Goal: Task Accomplishment & Management: Complete application form

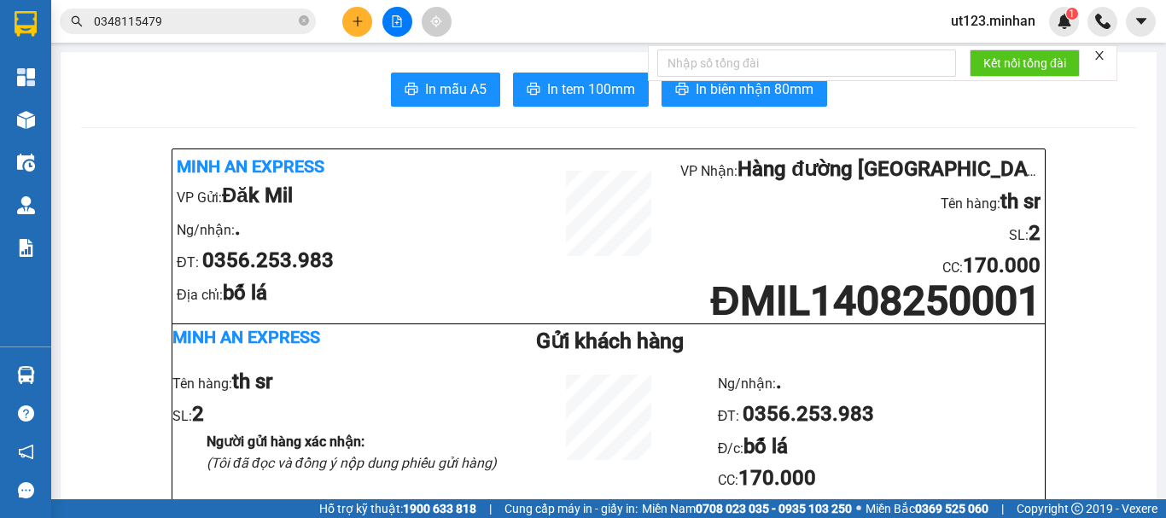
click at [399, 19] on icon "file-add" at bounding box center [397, 21] width 12 height 12
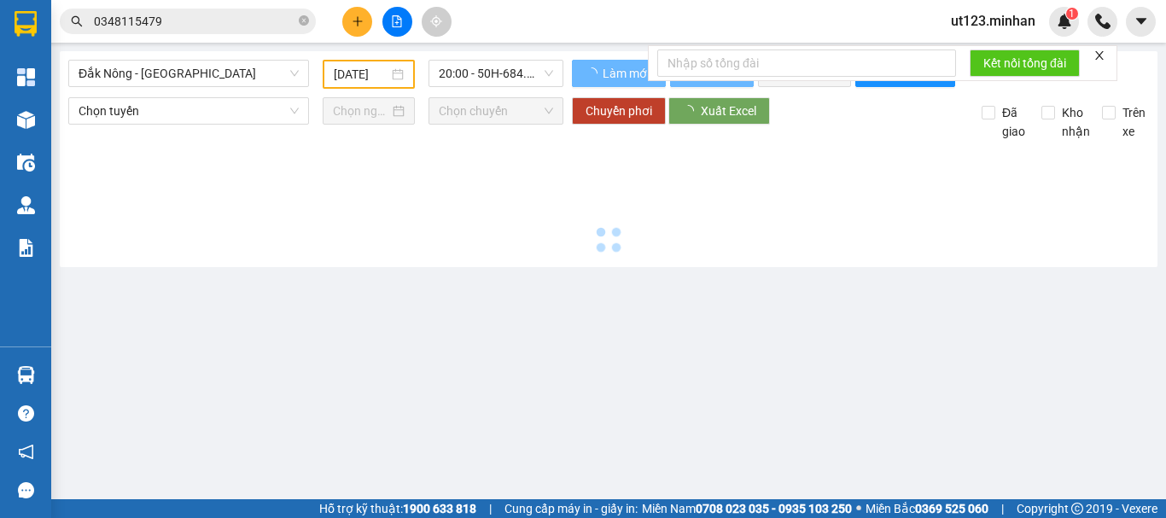
type input "[DATE]"
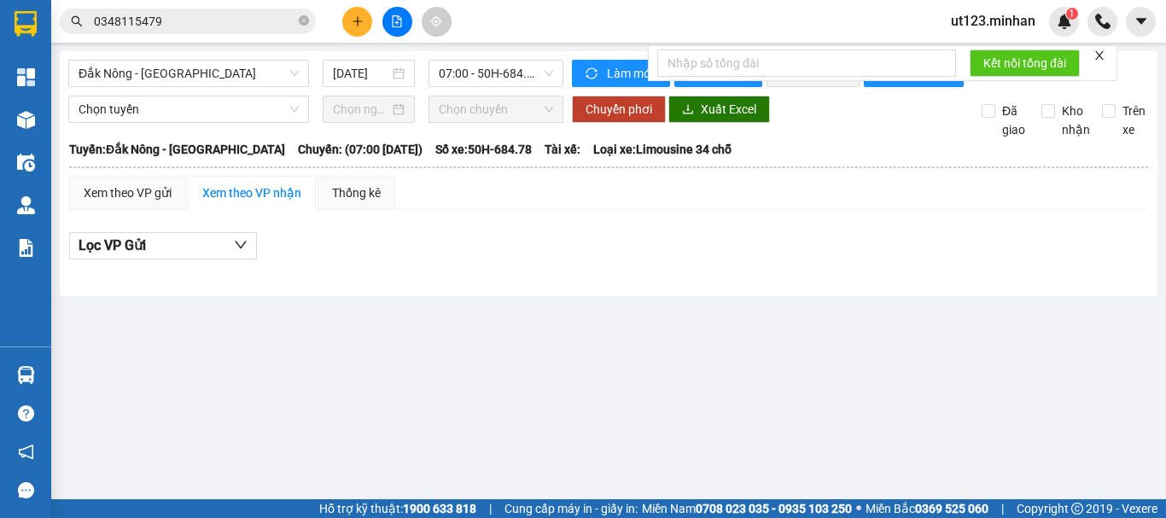
click at [191, 87] on div "Đắk Nông - [GEOGRAPHIC_DATA] [DATE] 07:00 - 50H-684.78" at bounding box center [315, 73] width 495 height 27
click at [220, 70] on span "Đắk Nông - [GEOGRAPHIC_DATA]" at bounding box center [189, 74] width 220 height 26
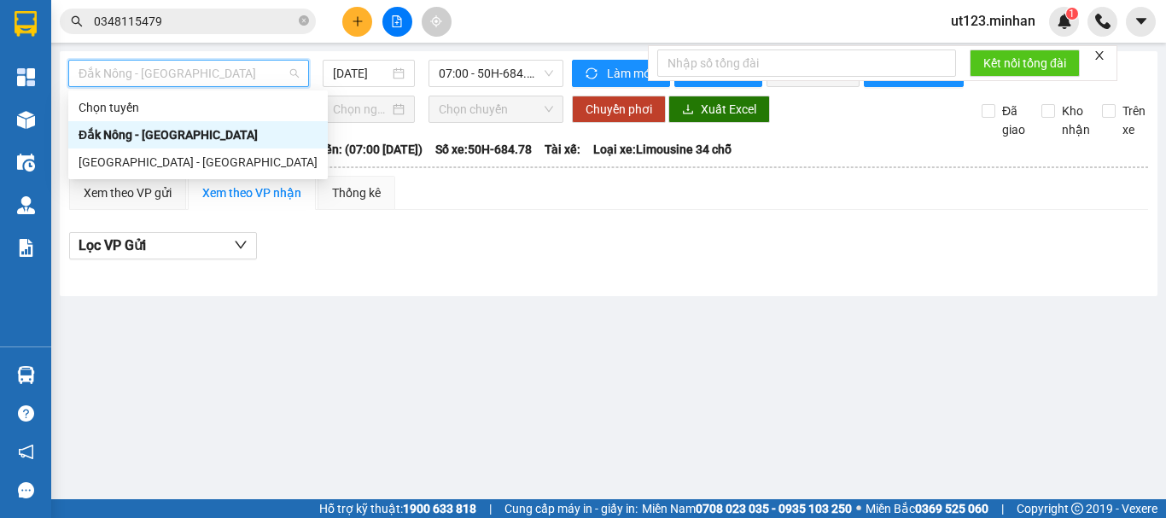
click at [227, 148] on div "Đắk Nông - [GEOGRAPHIC_DATA]" at bounding box center [198, 134] width 260 height 27
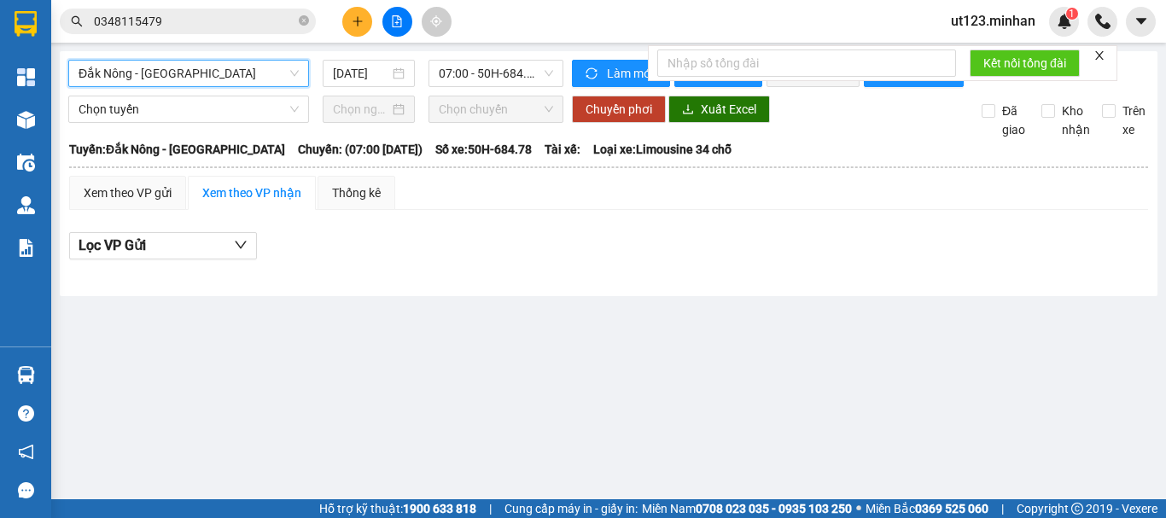
click at [242, 85] on span "Đắk Nông - [GEOGRAPHIC_DATA]" at bounding box center [189, 74] width 220 height 26
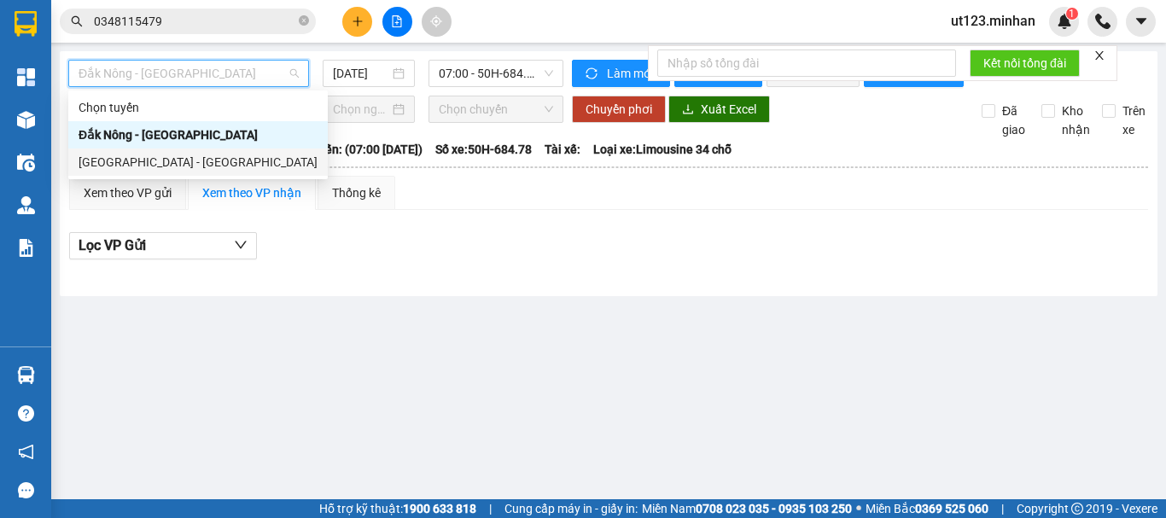
click at [207, 160] on div "[GEOGRAPHIC_DATA] - [GEOGRAPHIC_DATA]" at bounding box center [198, 162] width 239 height 19
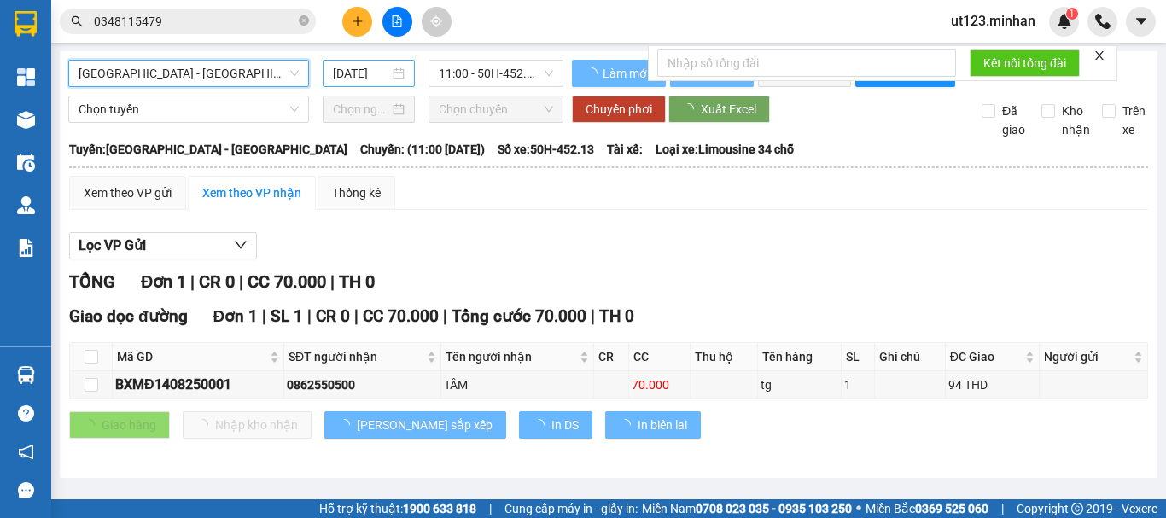
click at [372, 79] on input "[DATE]" at bounding box center [361, 73] width 56 height 19
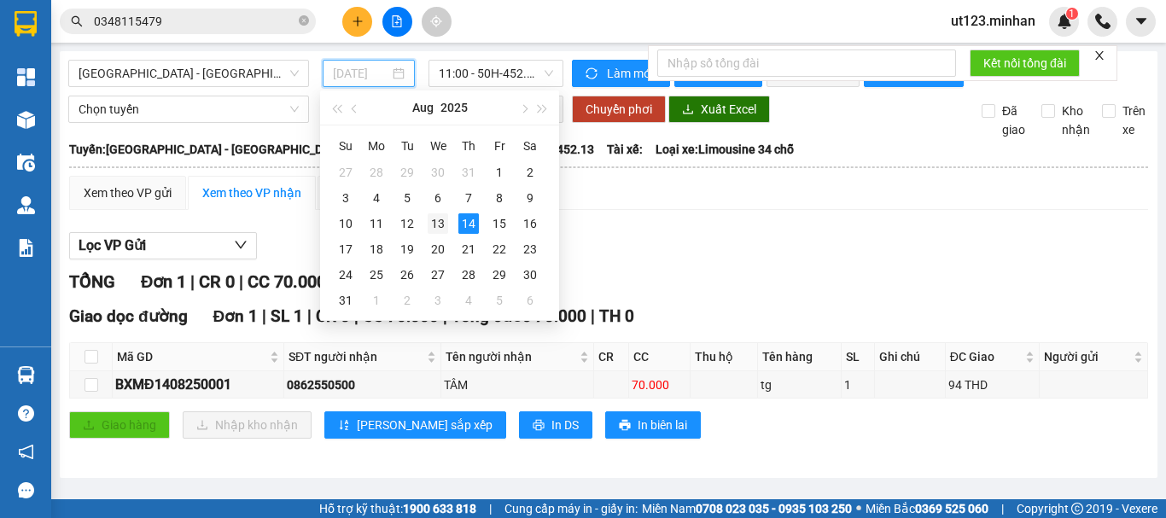
click at [442, 228] on div "13" at bounding box center [438, 223] width 20 height 20
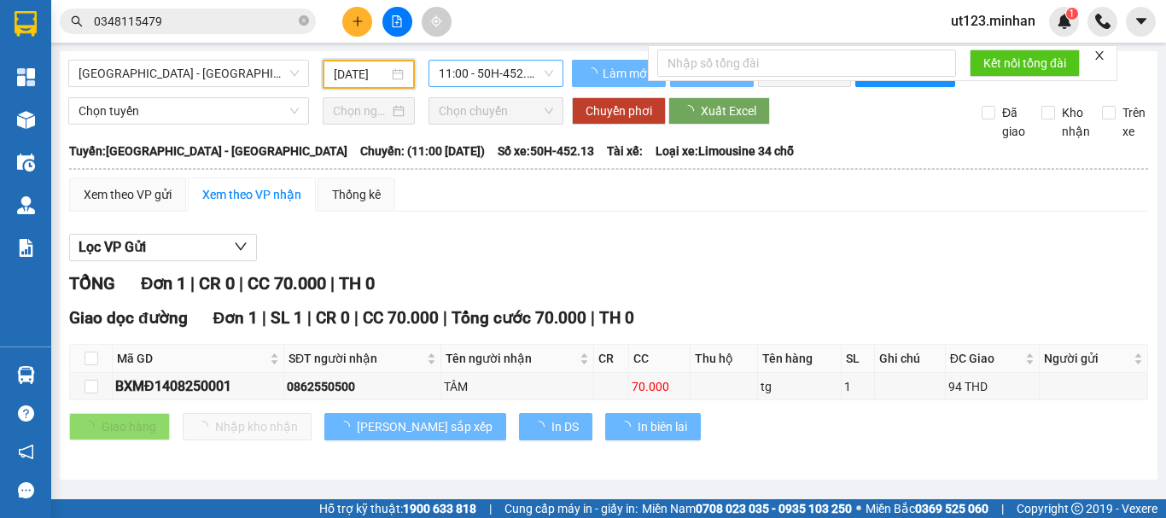
type input "[DATE]"
click at [522, 73] on span "11:00 - 50H-452.13" at bounding box center [496, 74] width 114 height 26
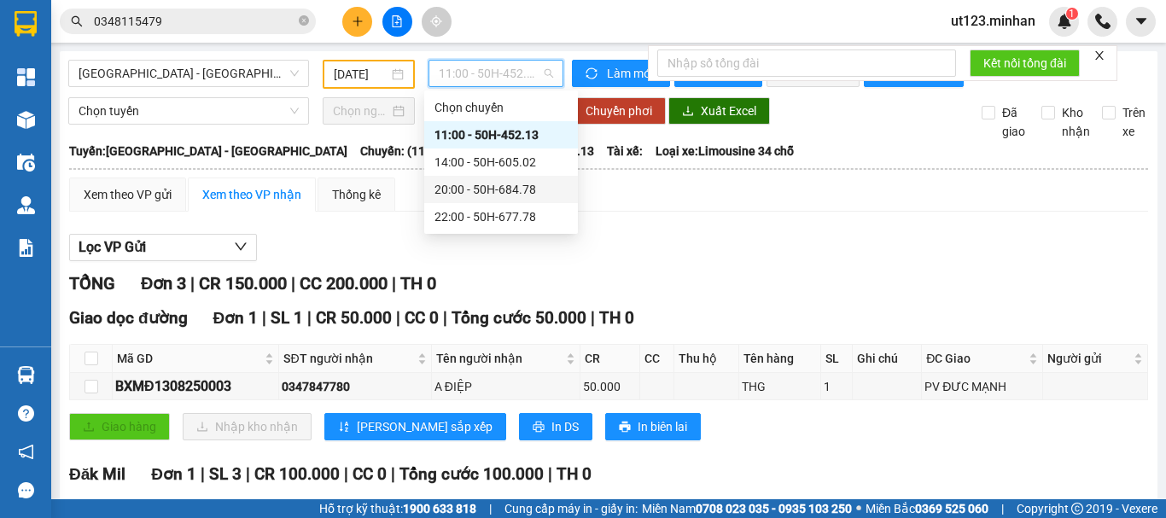
click at [514, 190] on div "20:00 - 50H-684.78" at bounding box center [501, 189] width 133 height 19
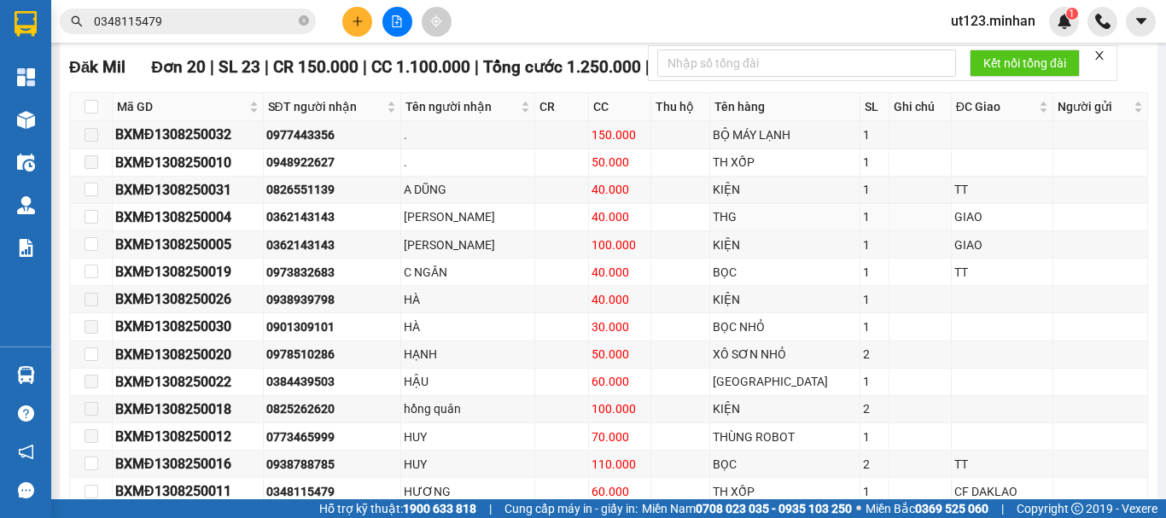
scroll to position [512, 0]
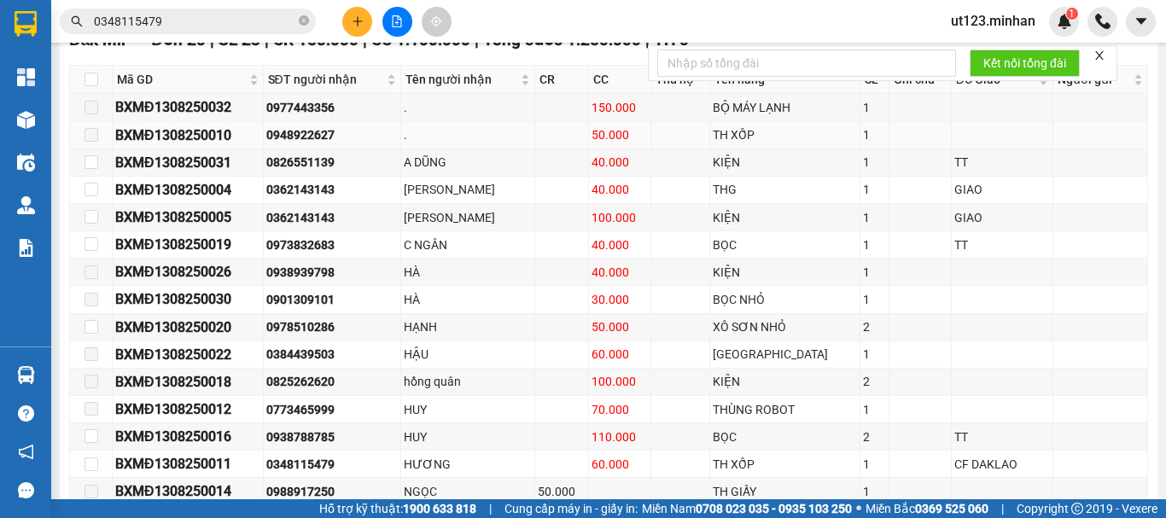
click at [328, 144] on div "0948922627" at bounding box center [332, 135] width 132 height 19
copy div "0948922627"
click at [307, 361] on div "0384439503" at bounding box center [332, 354] width 132 height 19
click at [308, 361] on div "0384439503" at bounding box center [332, 354] width 132 height 19
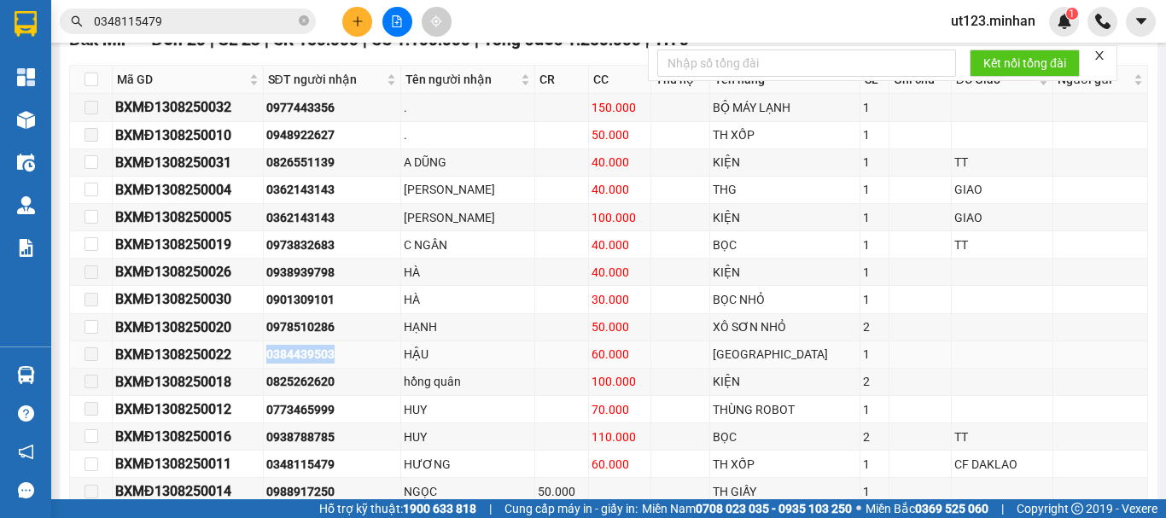
copy div "0384439503"
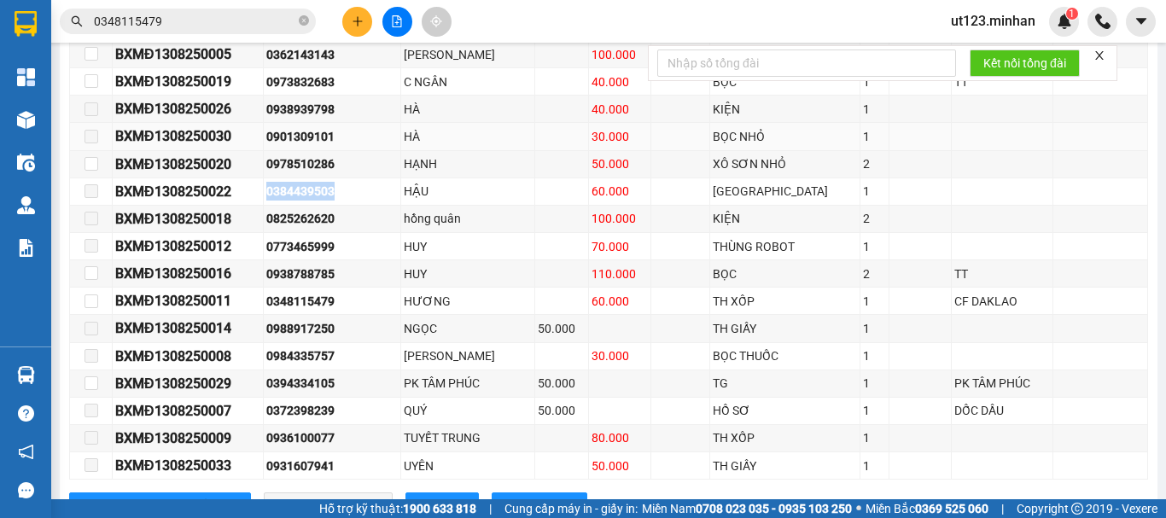
scroll to position [757, 0]
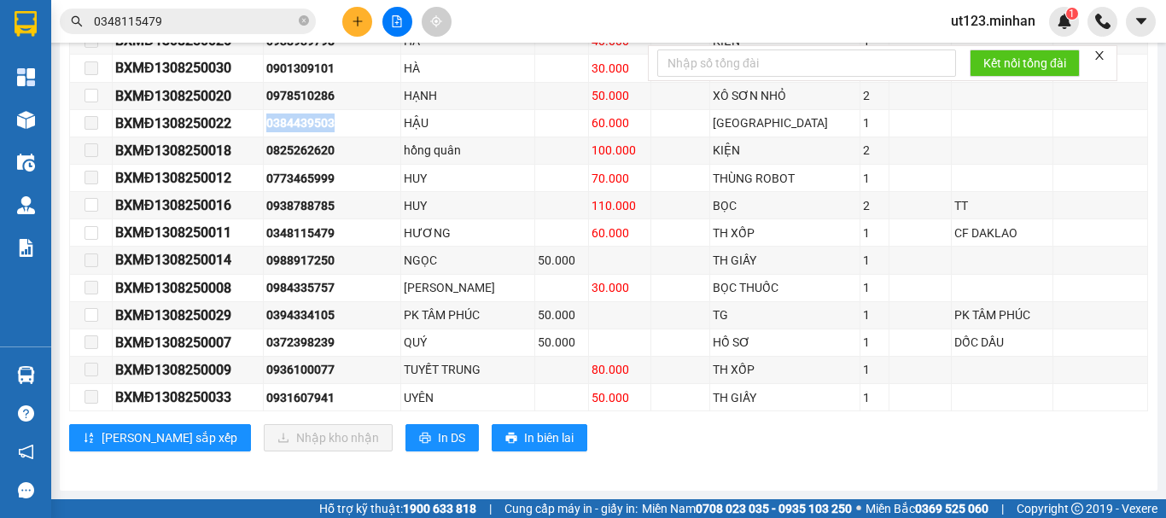
click at [359, 17] on icon "plus" at bounding box center [358, 21] width 12 height 12
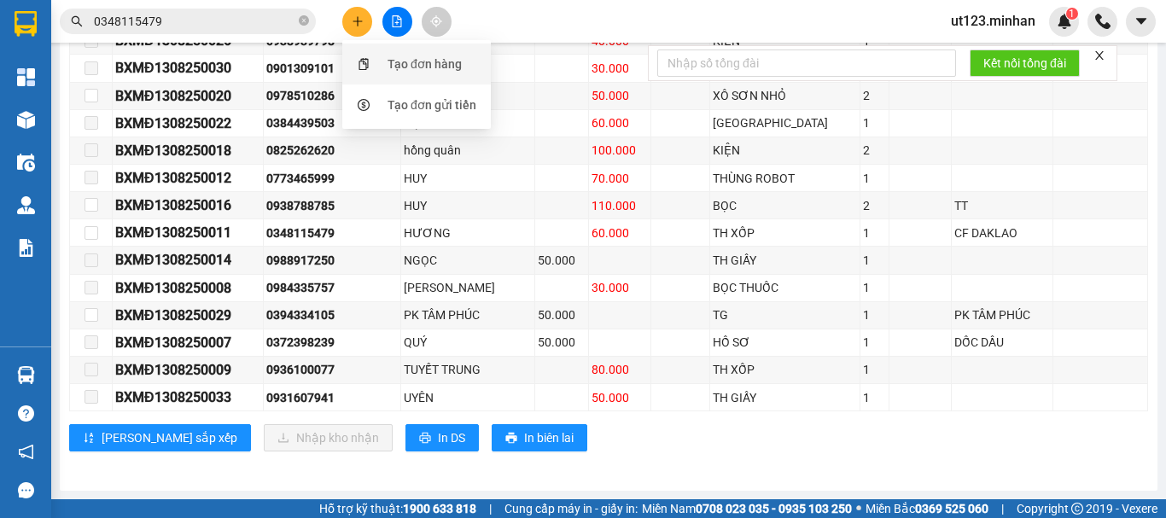
click at [384, 54] on div "Tạo đơn hàng" at bounding box center [417, 64] width 128 height 32
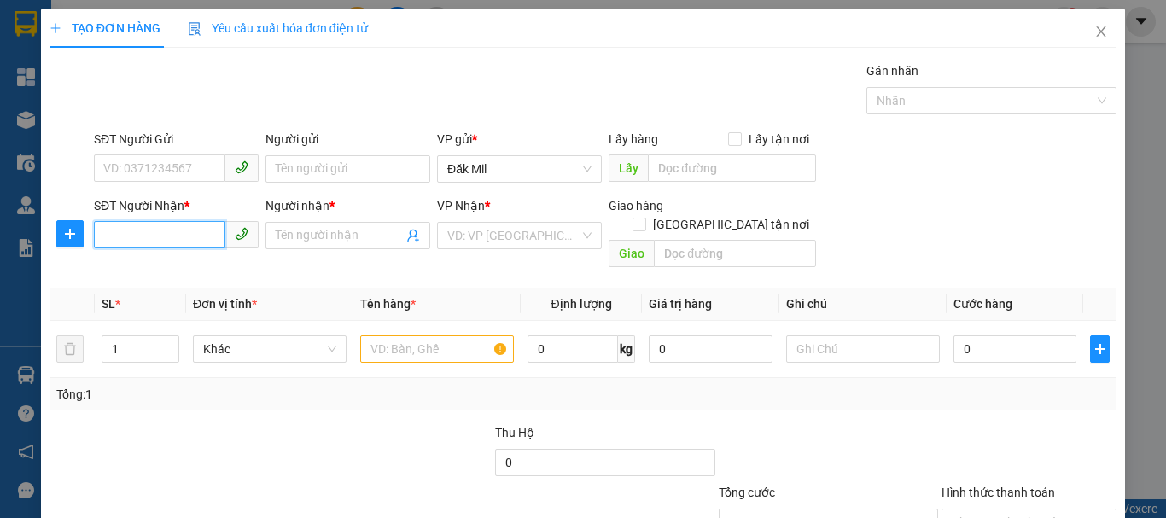
click at [201, 236] on input "SĐT Người Nhận *" at bounding box center [160, 234] width 132 height 27
type input "0345148279"
click at [220, 262] on div "0345148279 - NGUYÊN" at bounding box center [174, 269] width 143 height 19
type input "NGUYÊN"
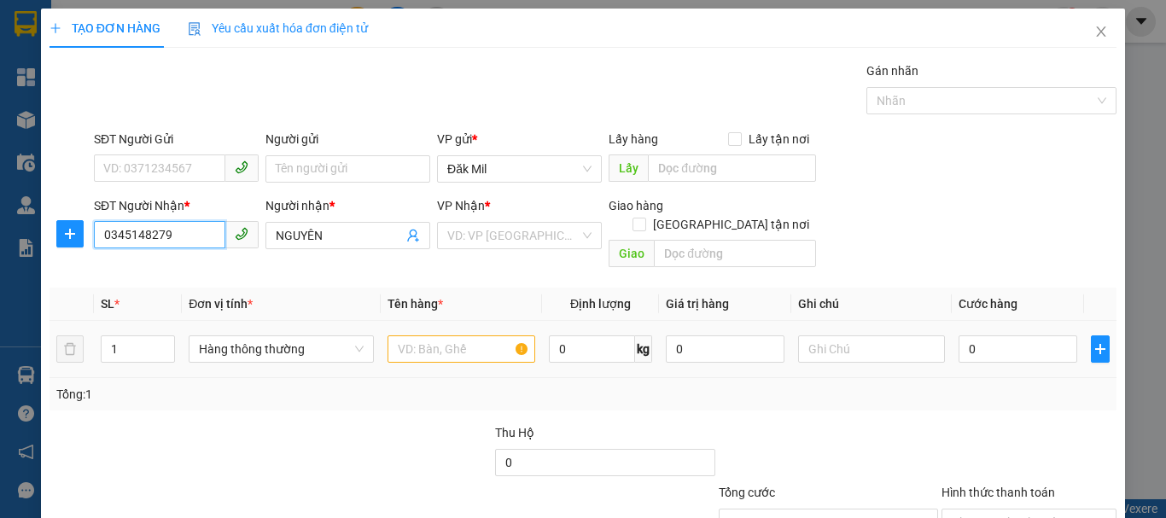
type input "0345148279"
click at [468, 336] on input "text" at bounding box center [462, 349] width 148 height 27
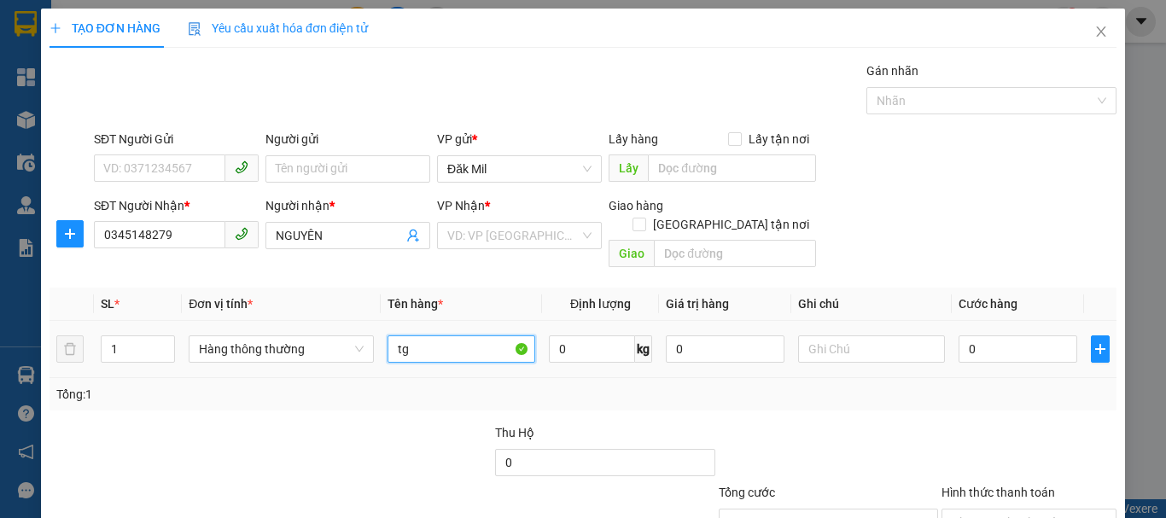
type input "tg"
click at [1003, 321] on td "0" at bounding box center [1018, 349] width 132 height 57
click at [995, 336] on input "0" at bounding box center [1018, 349] width 118 height 27
type input "5"
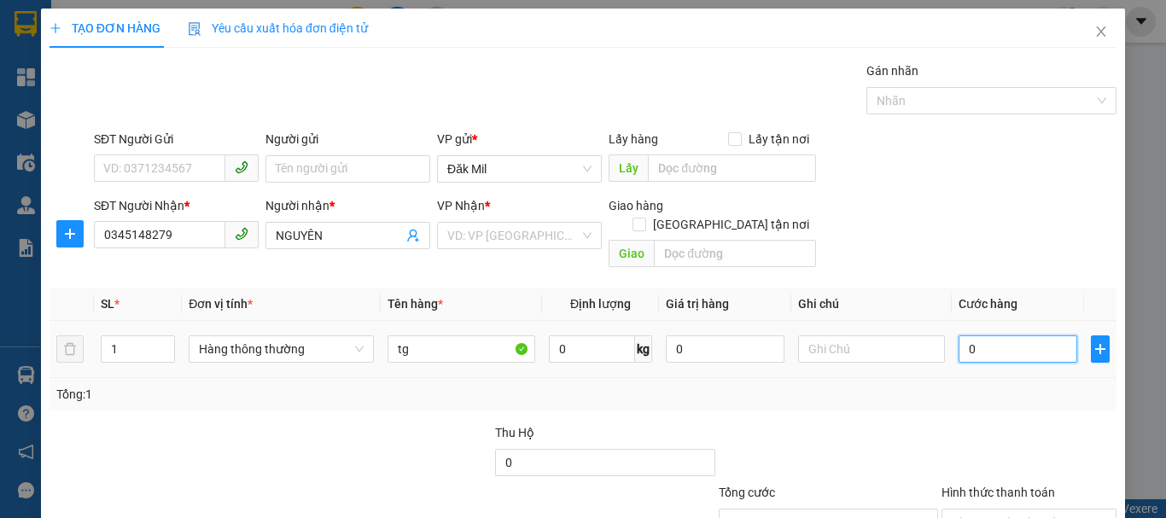
type input "5"
type input "50"
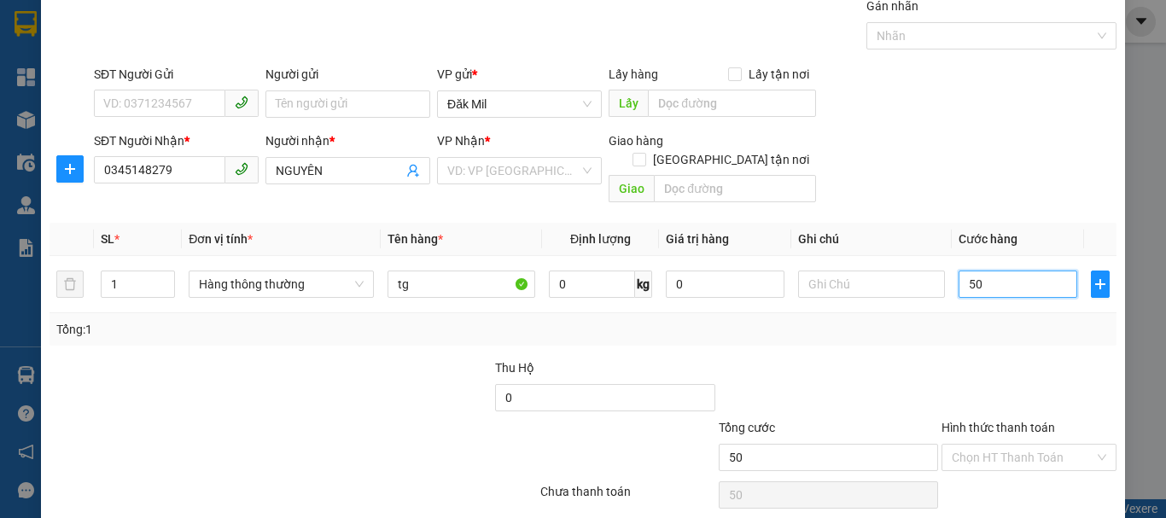
scroll to position [114, 0]
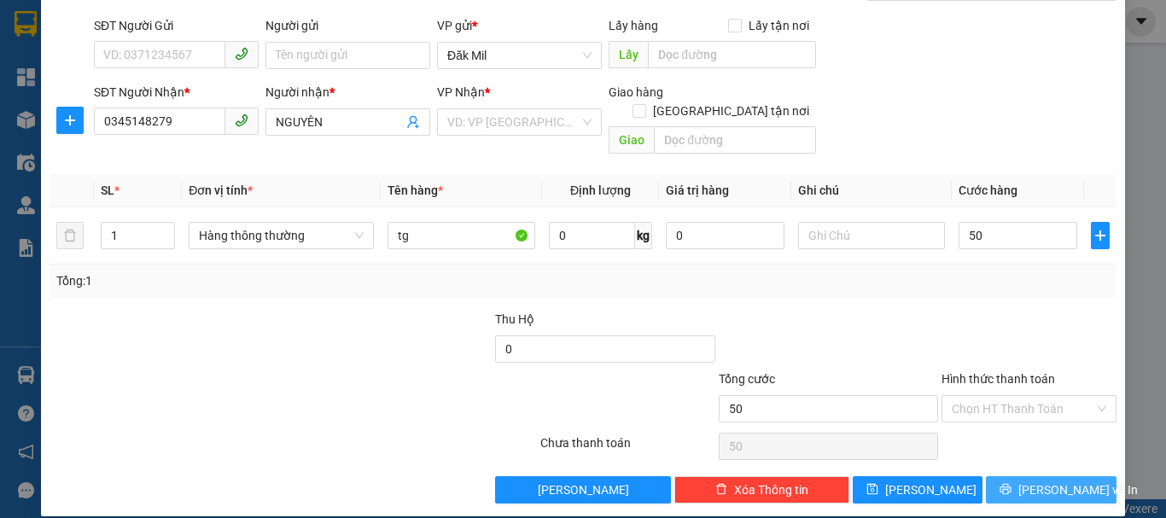
type input "50.000"
click at [1039, 481] on span "[PERSON_NAME] và In" at bounding box center [1079, 490] width 120 height 19
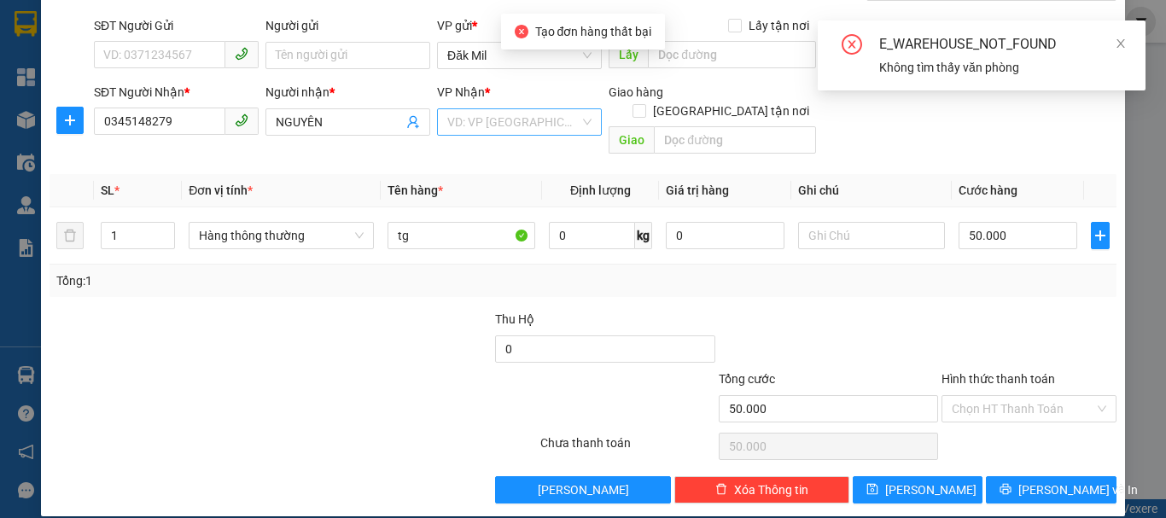
click at [523, 111] on input "search" at bounding box center [513, 122] width 132 height 26
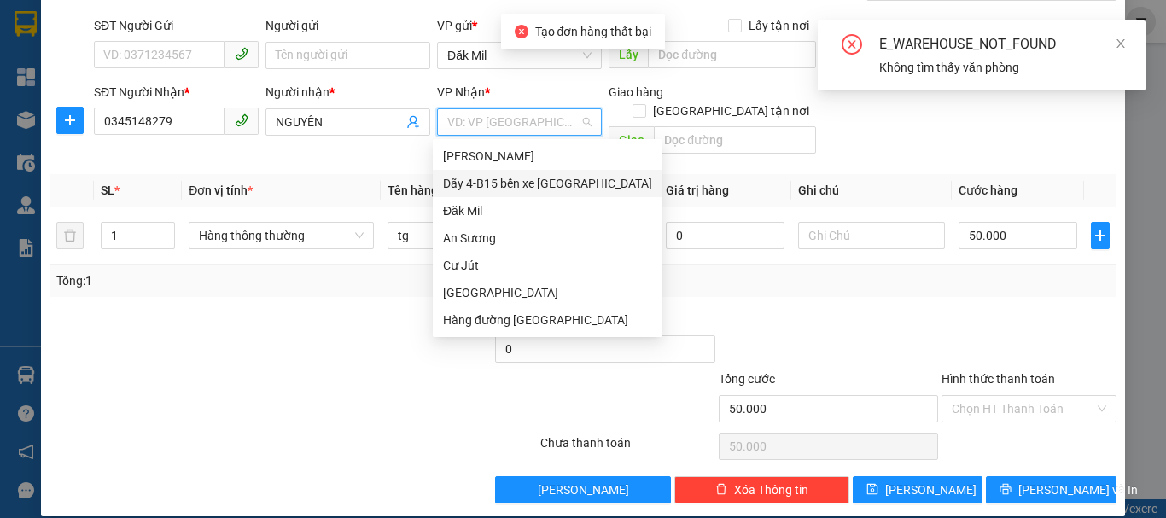
click at [540, 183] on div "Dãy 4-B15 bến xe [GEOGRAPHIC_DATA]" at bounding box center [547, 183] width 209 height 19
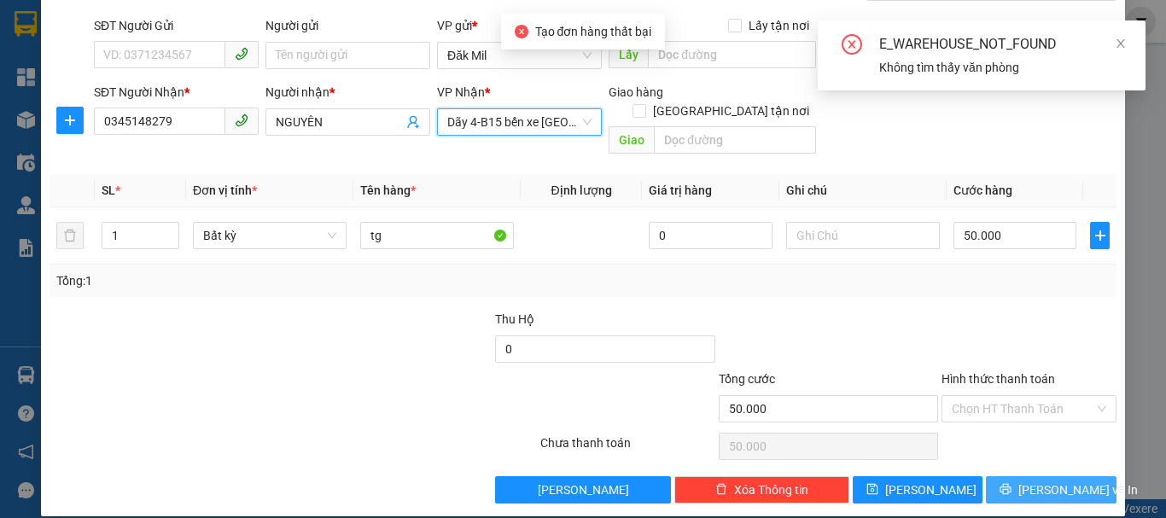
click at [1020, 476] on button "[PERSON_NAME] và In" at bounding box center [1051, 489] width 131 height 27
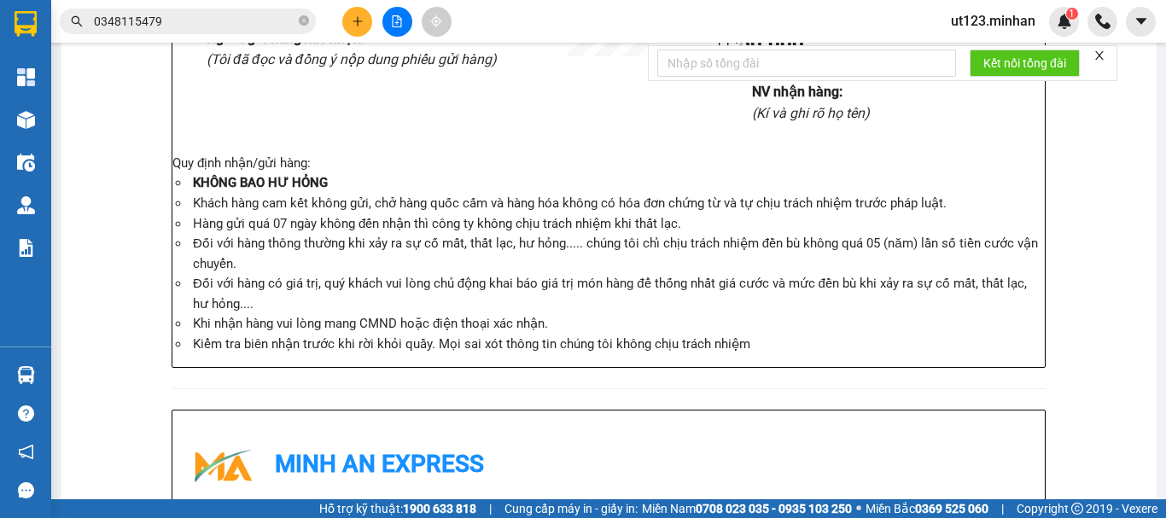
scroll to position [427, 0]
